Goal: Information Seeking & Learning: Learn about a topic

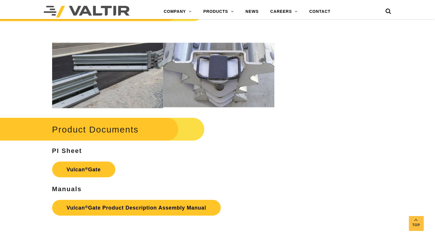
scroll to position [619, 0]
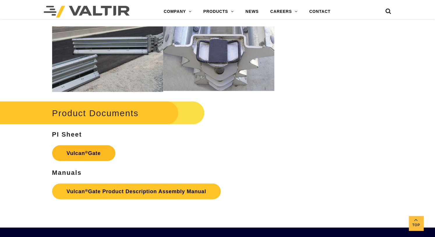
click at [80, 154] on strong "Vulcan ® Gate" at bounding box center [84, 153] width 34 height 6
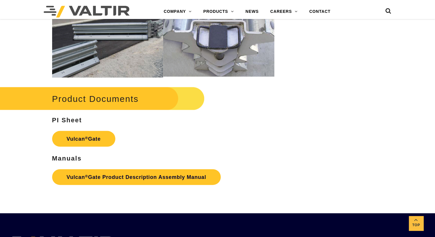
scroll to position [692, 0]
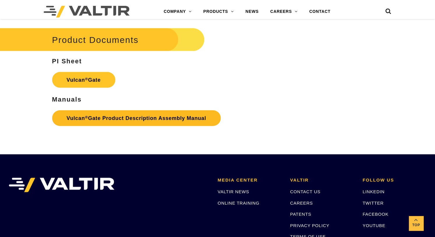
click at [100, 120] on link "Vulcan ® Gate Product Description Assembly Manual" at bounding box center [136, 118] width 169 height 16
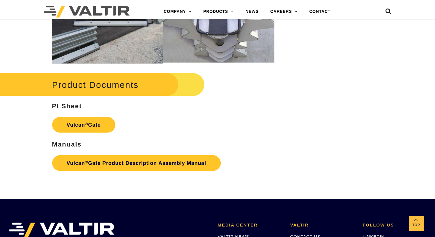
scroll to position [583, 0]
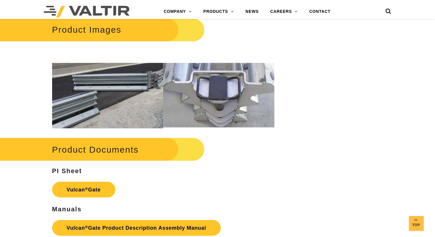
click at [162, 97] on img at bounding box center [107, 95] width 111 height 65
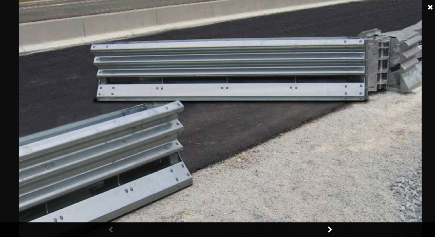
scroll to position [656, 0]
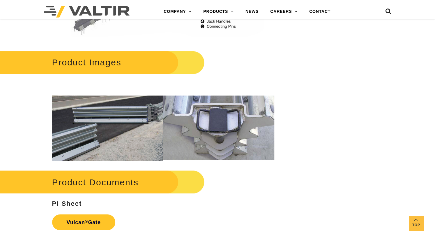
scroll to position [619, 0]
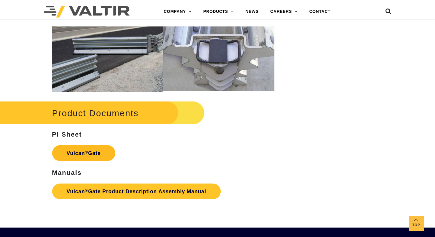
click at [103, 154] on link "Vulcan ® Gate" at bounding box center [83, 153] width 63 height 16
